Goal: Find specific page/section: Find specific page/section

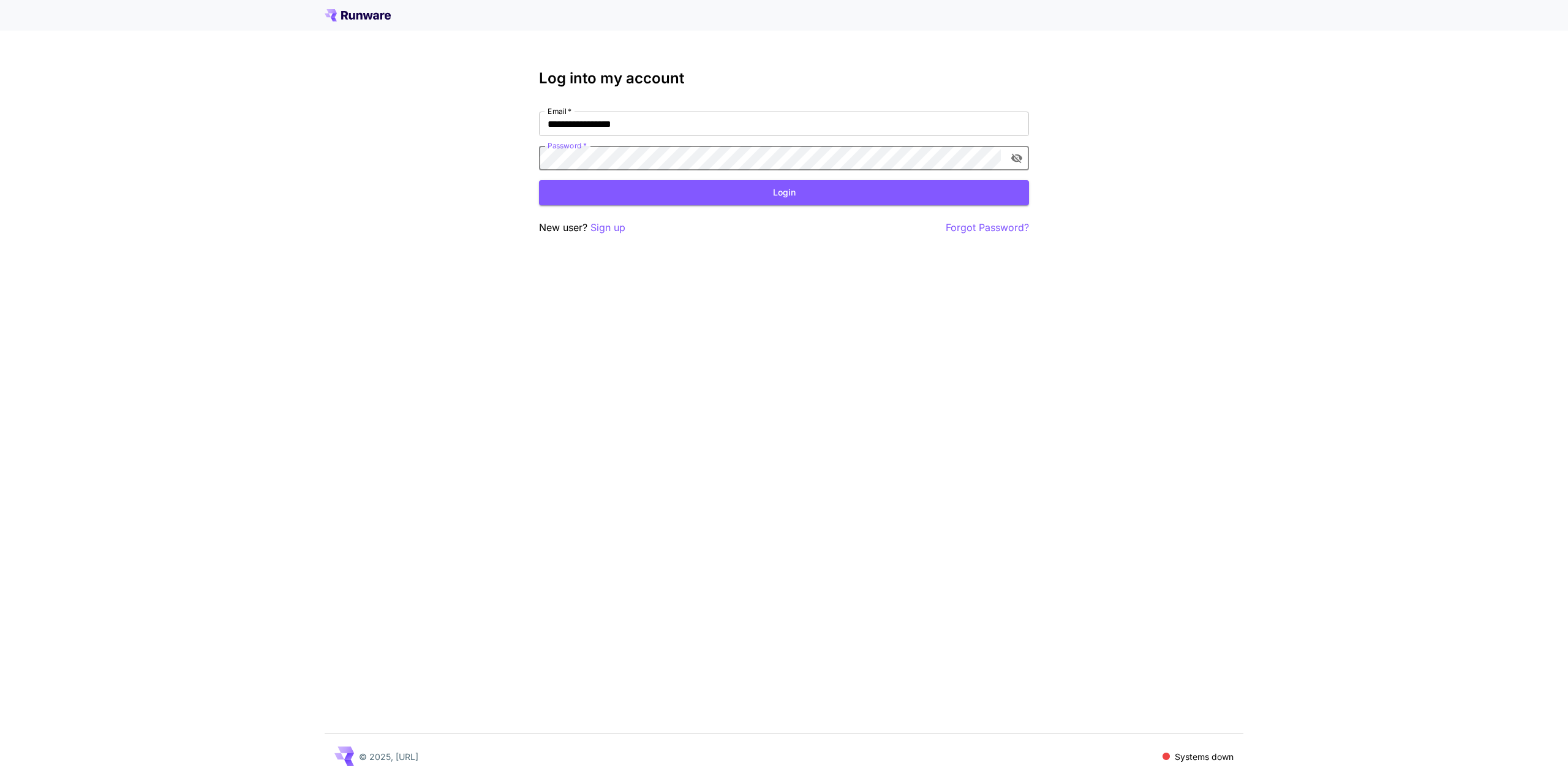
click button "Login" at bounding box center [784, 192] width 490 height 25
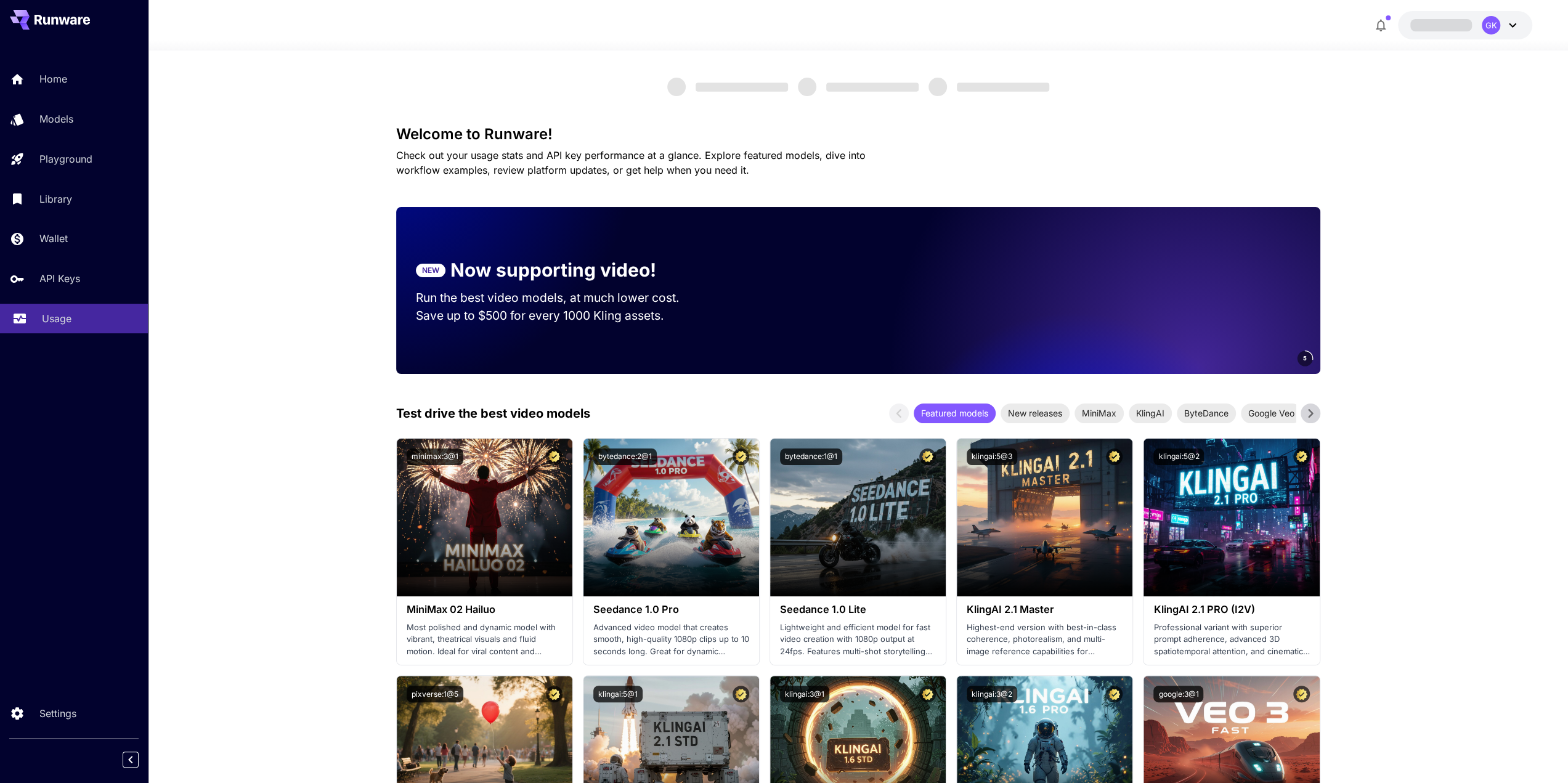
click at [64, 322] on p "Usage" at bounding box center [57, 318] width 30 height 15
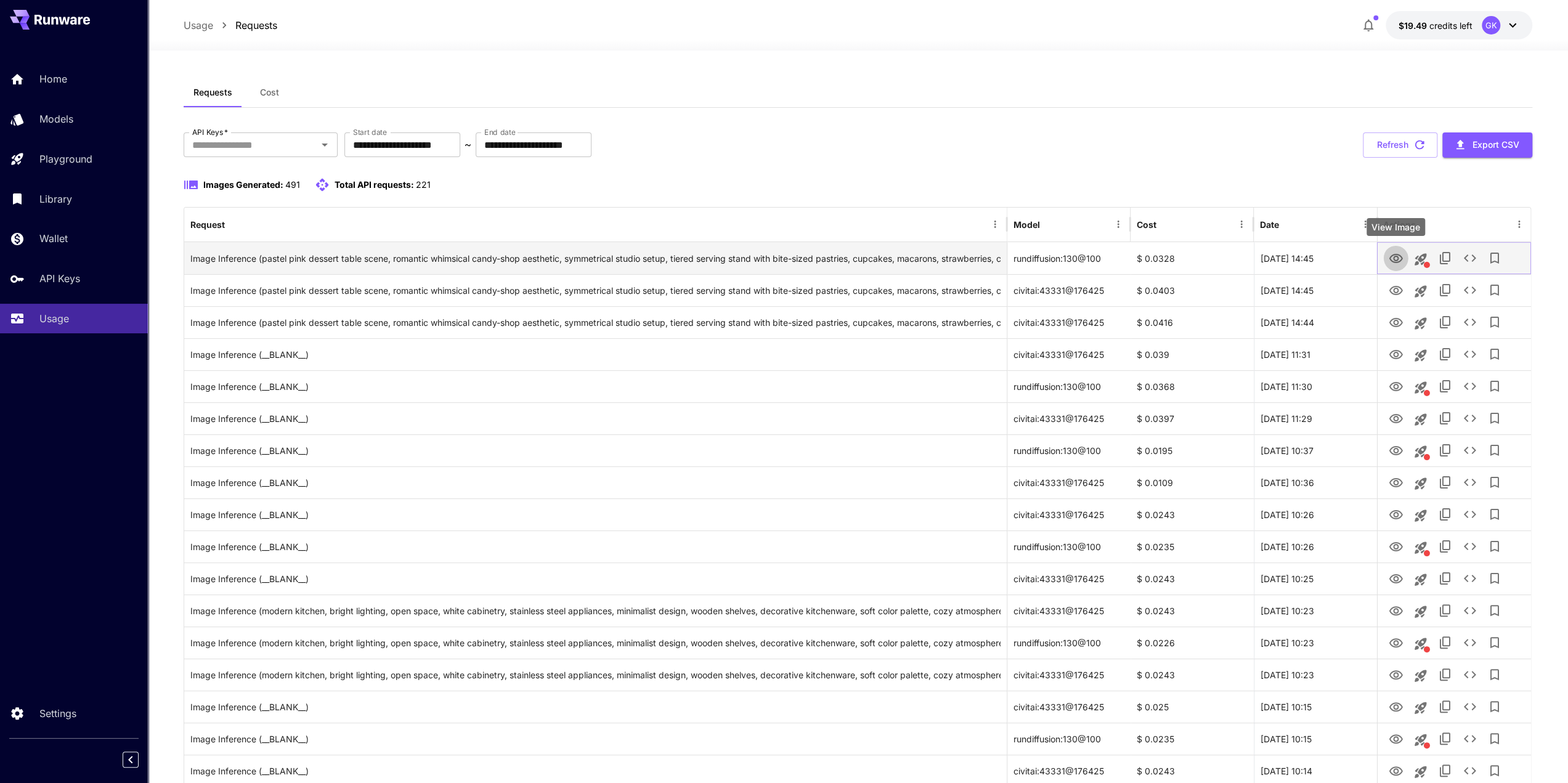
click at [1389, 263] on icon "View Image" at bounding box center [1395, 258] width 15 height 15
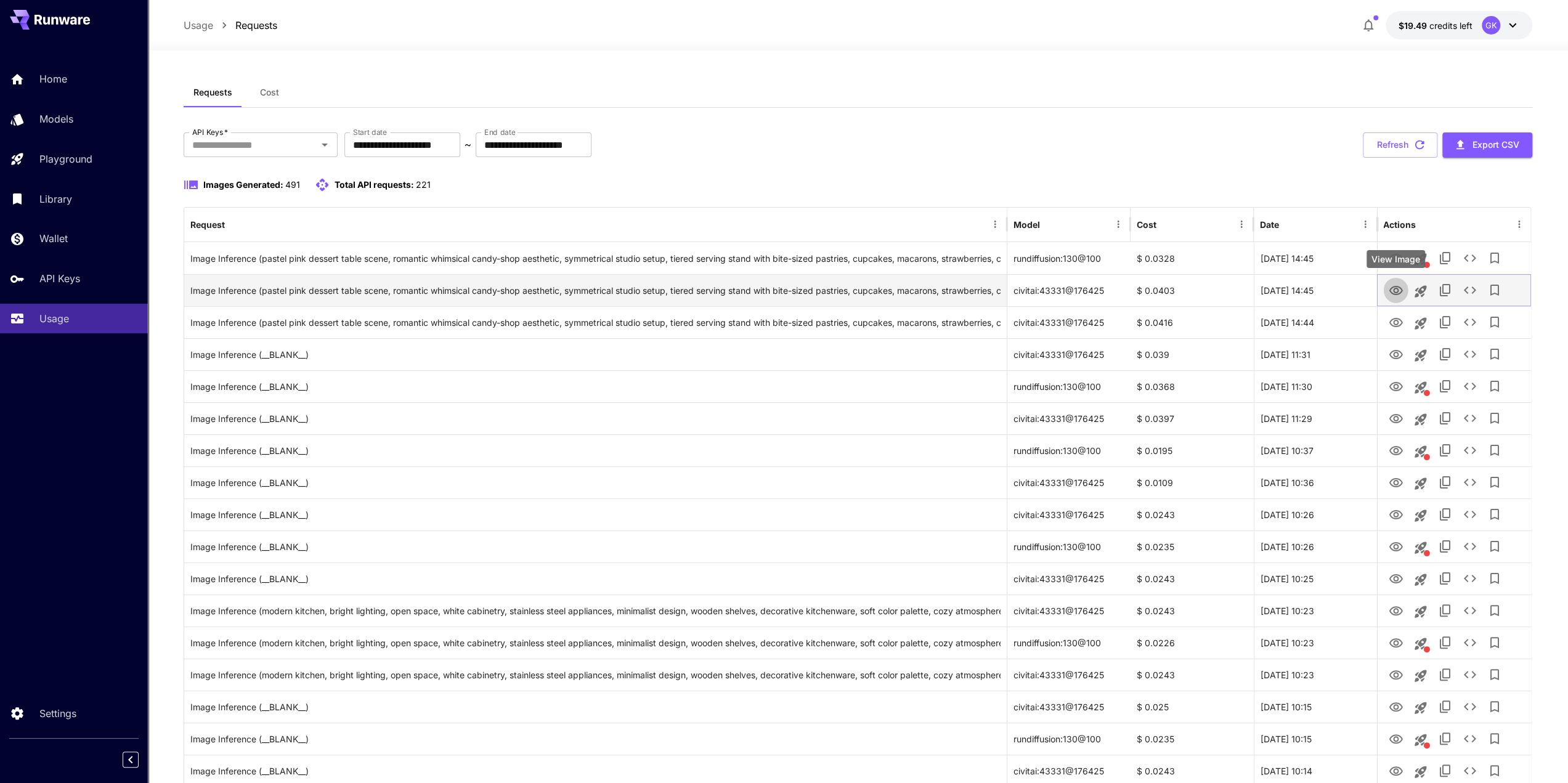
click at [1389, 298] on button "View Image" at bounding box center [1395, 290] width 25 height 25
click at [1393, 286] on icon "View Image" at bounding box center [1395, 290] width 14 height 9
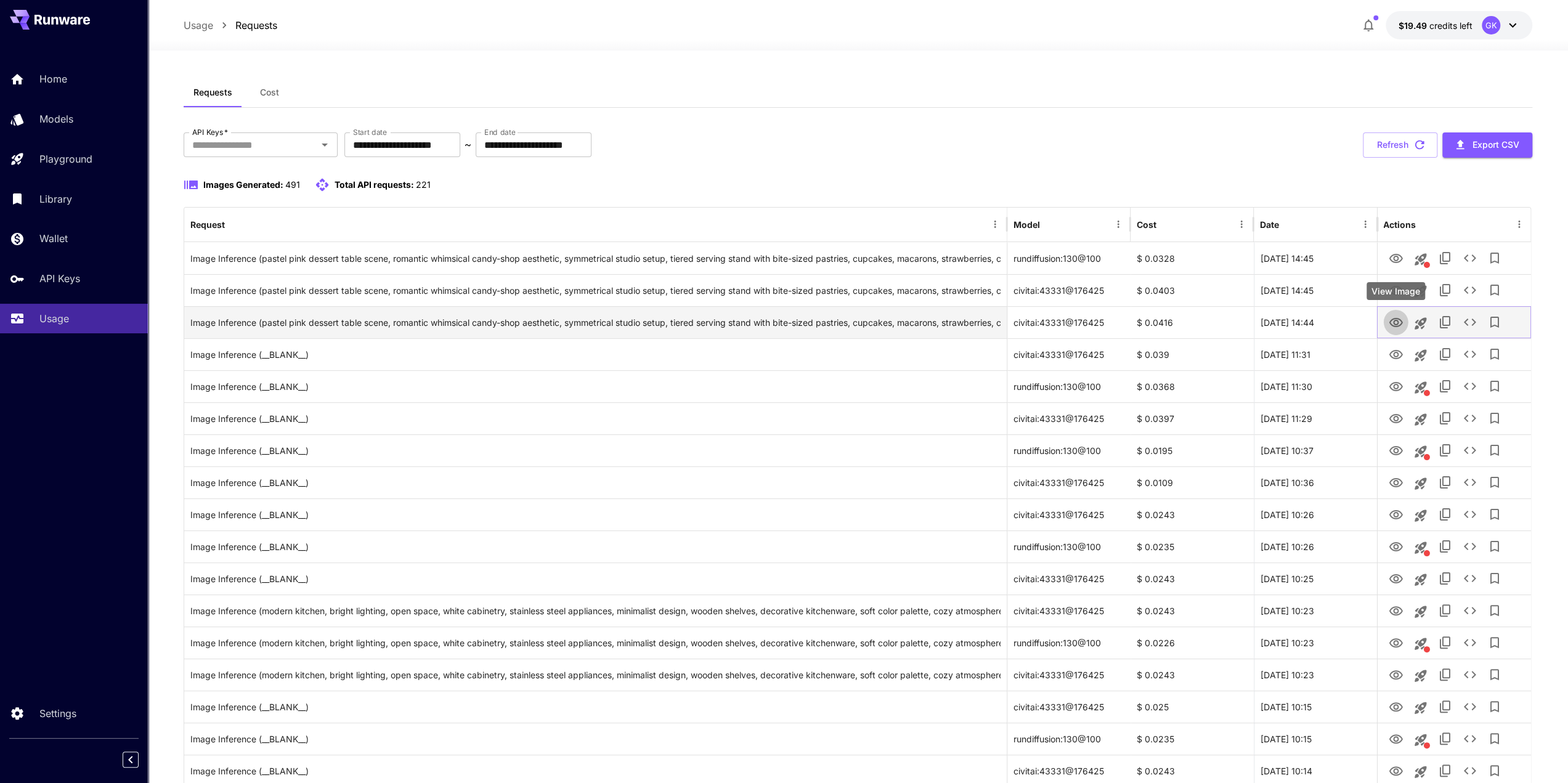
click at [1398, 321] on icon "View Image" at bounding box center [1395, 323] width 15 height 15
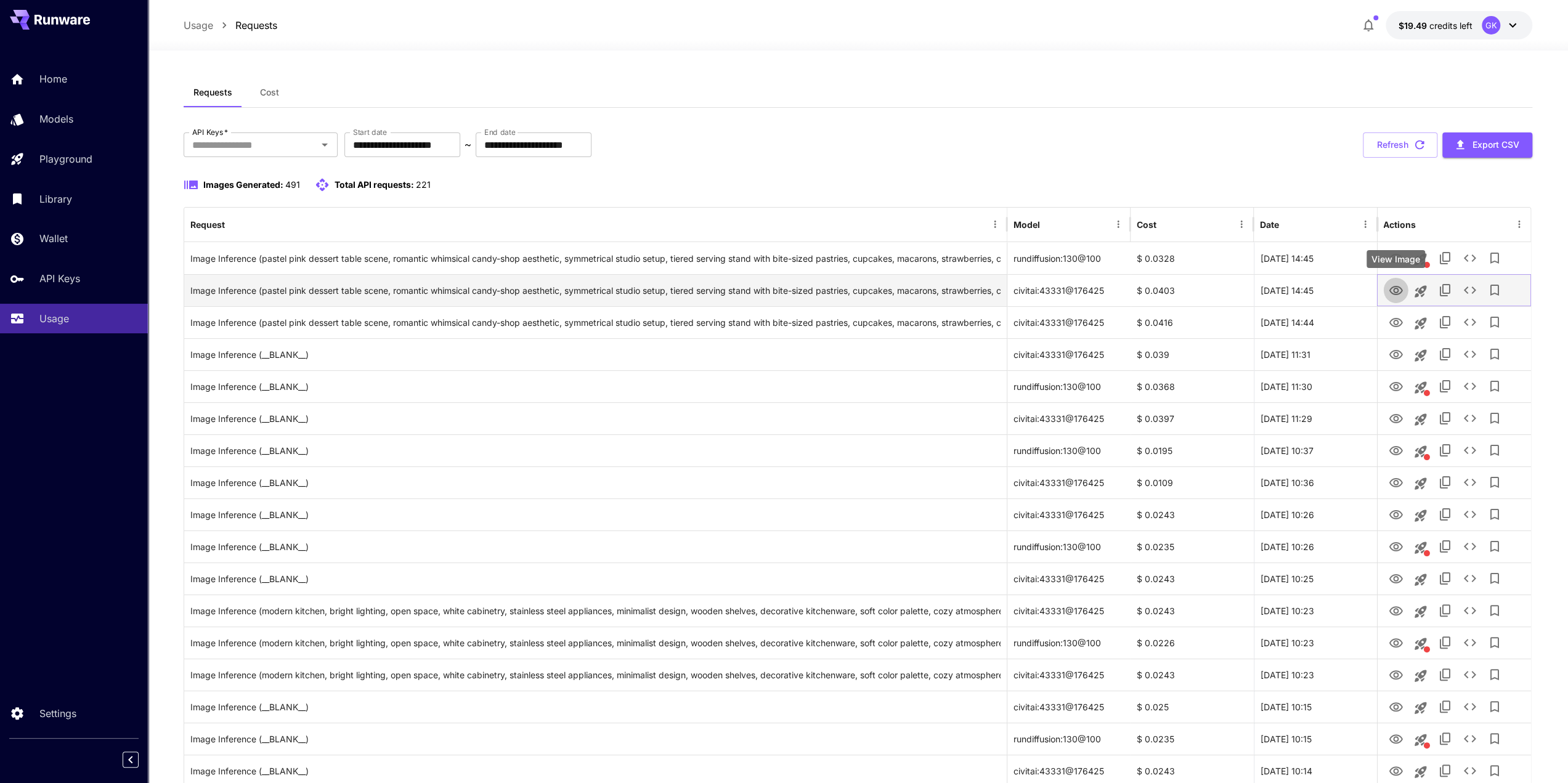
click at [1398, 284] on icon "View Image" at bounding box center [1395, 290] width 15 height 15
